Goal: Task Accomplishment & Management: Use online tool/utility

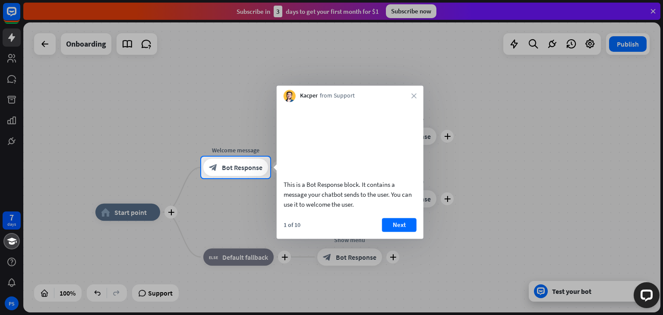
click at [414, 93] on div "Kacper from Support close" at bounding box center [350, 93] width 147 height 16
click at [402, 232] on button "Next" at bounding box center [399, 225] width 35 height 14
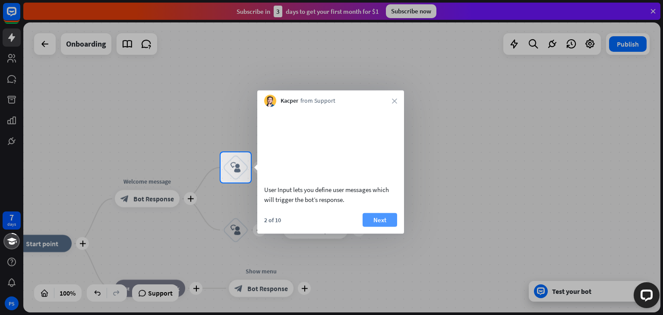
click at [389, 226] on button "Next" at bounding box center [379, 220] width 35 height 14
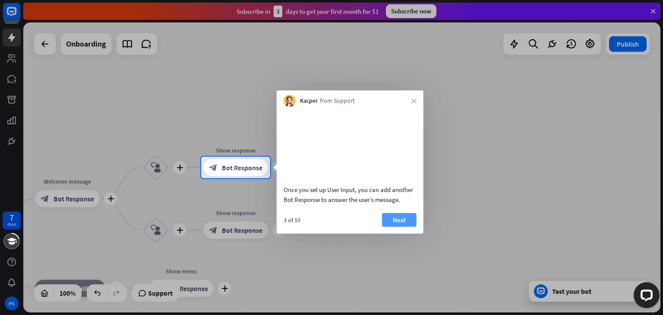
click at [396, 226] on button "Next" at bounding box center [399, 220] width 35 height 14
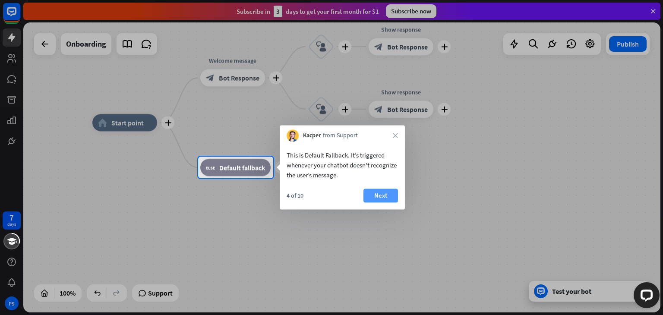
click at [375, 197] on button "Next" at bounding box center [380, 196] width 35 height 14
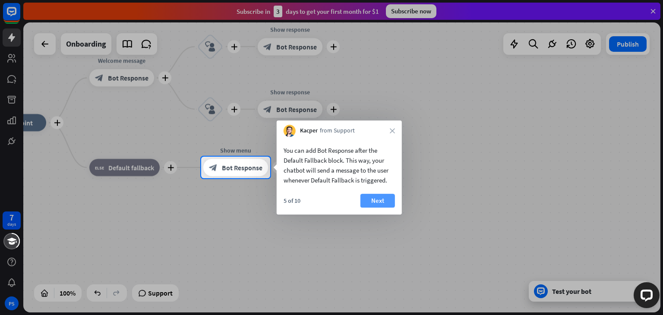
click at [380, 202] on button "Next" at bounding box center [377, 201] width 35 height 14
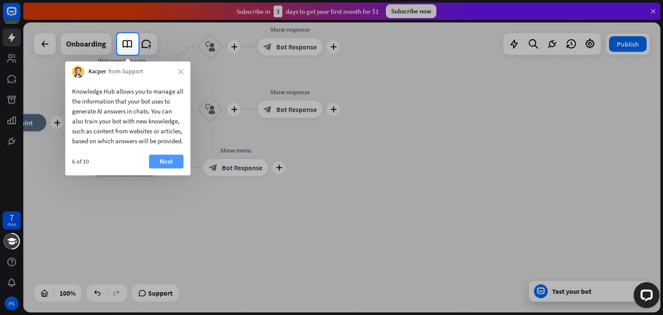
click at [159, 168] on button "Next" at bounding box center [166, 161] width 35 height 14
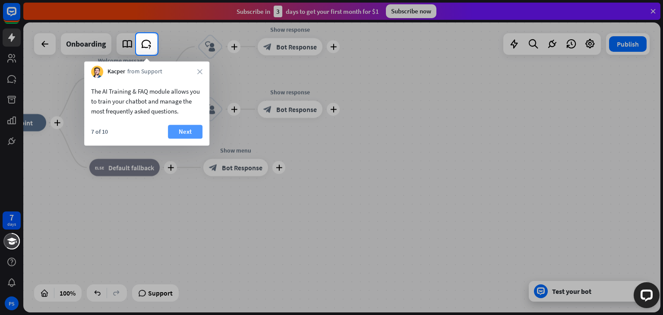
click at [177, 135] on button "Next" at bounding box center [185, 132] width 35 height 14
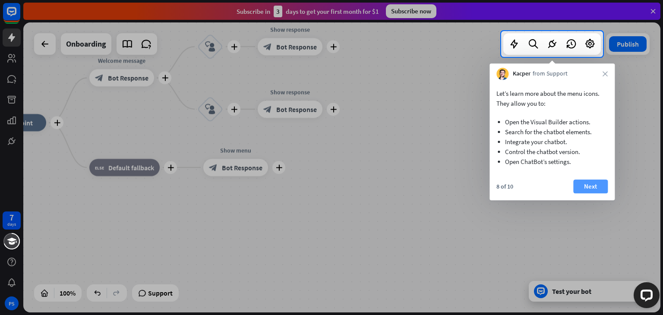
click at [598, 185] on button "Next" at bounding box center [590, 186] width 35 height 14
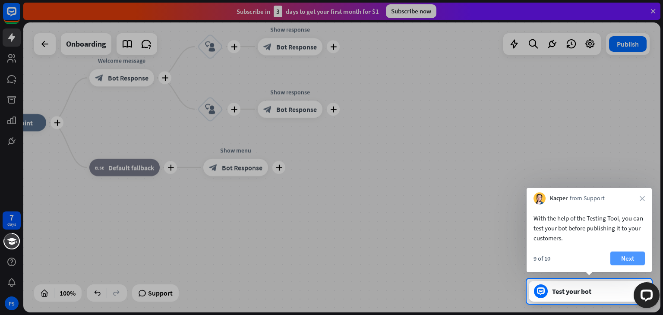
click at [623, 255] on button "Next" at bounding box center [627, 259] width 35 height 14
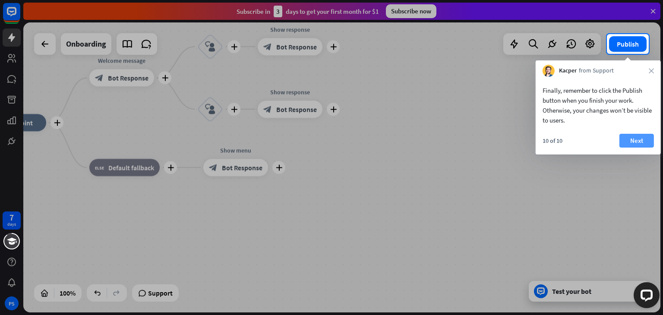
click at [640, 144] on button "Next" at bounding box center [636, 141] width 35 height 14
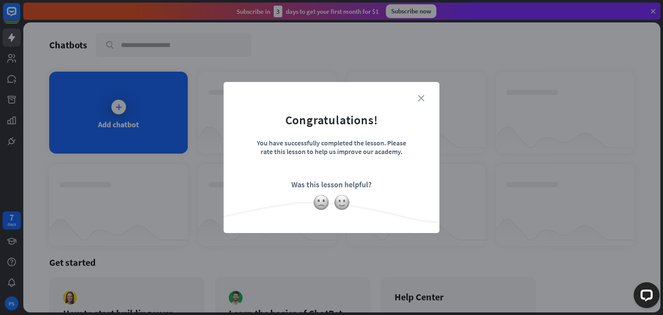
click at [420, 97] on icon "close" at bounding box center [421, 98] width 6 height 6
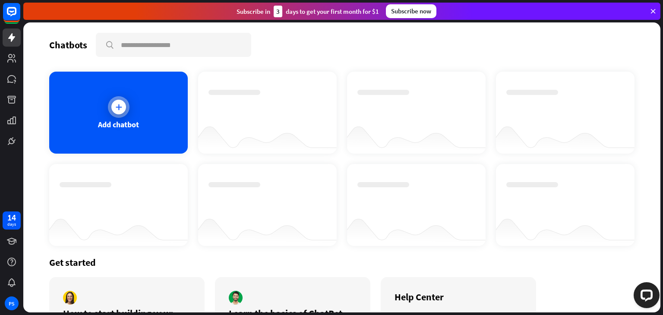
click at [130, 113] on div "Add chatbot" at bounding box center [118, 113] width 138 height 82
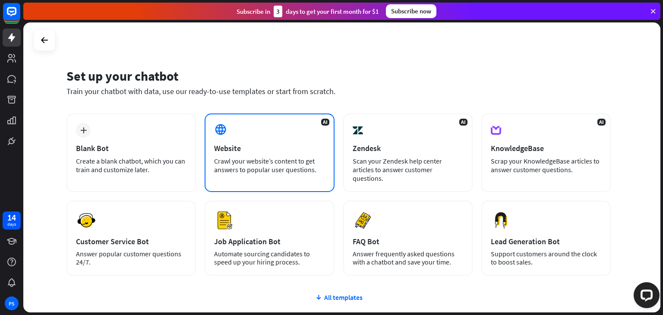
click at [285, 135] on div "AI Website Crawl your website’s content to get answers to popular user question…" at bounding box center [268, 152] width 129 height 79
